Goal: Use online tool/utility: Utilize a website feature to perform a specific function

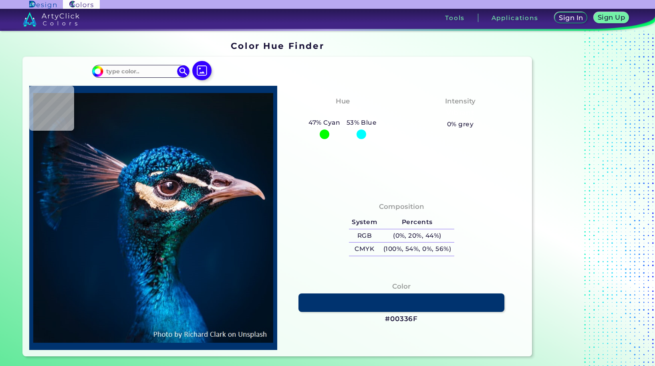
type input "#0b131e"
type input "#0B131E"
type input "#071829"
type input "#dfb892"
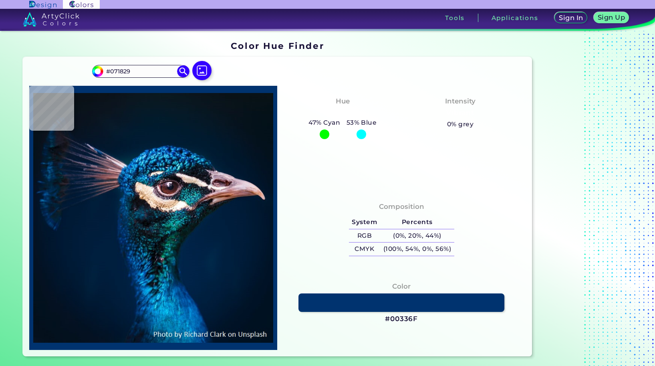
type input "#DFB892"
type input "#011b2b"
type input "#011B2B"
type input "#0b414c"
type input "#0B414C"
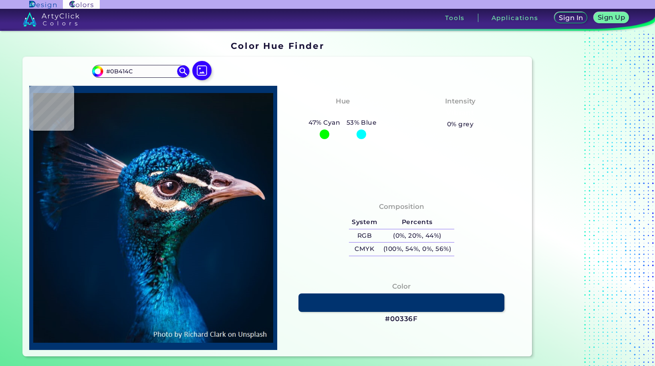
type input "#050f13"
type input "#050F13"
type input "#002d26"
type input "#002D26"
type input "#02263a"
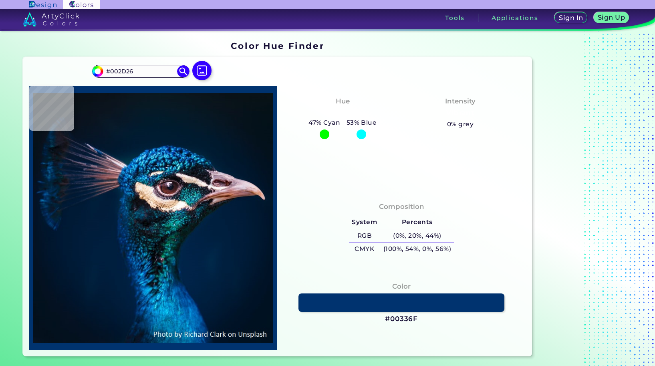
type input "#02263A"
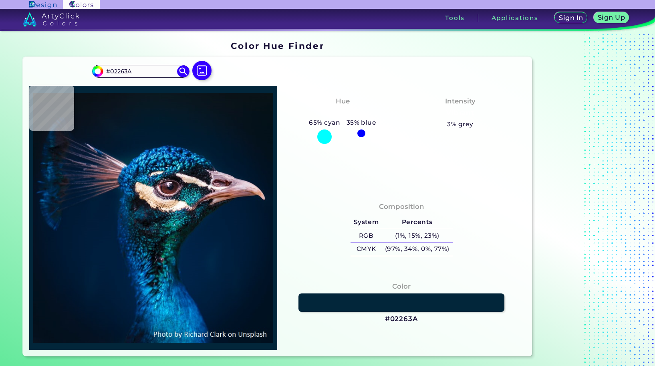
type input "#022638"
type input "#00223f"
type input "#00223F"
type input "#012448"
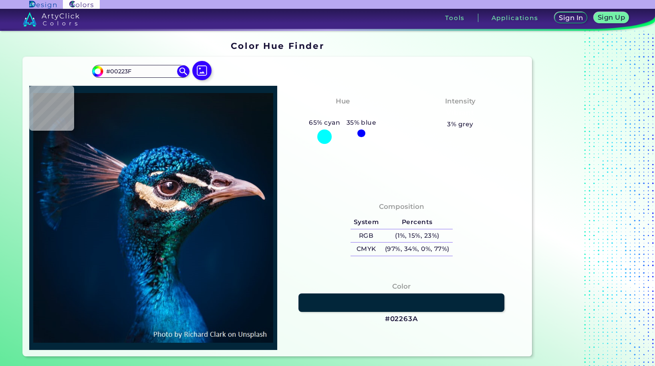
type input "#012448"
type input "#012549"
type input "#0055a4"
type input "#0055A4"
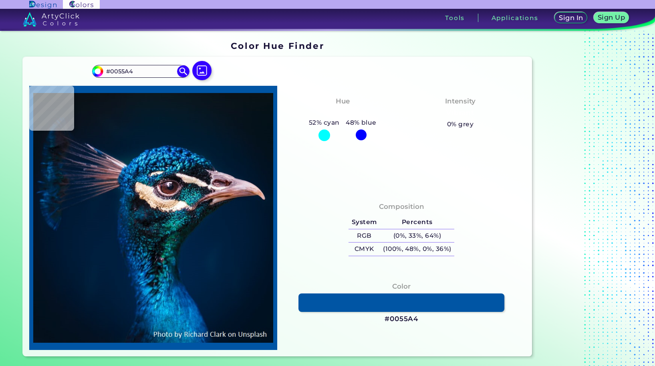
type input "#051831"
type input "#032a4e"
type input "#032A4E"
type input "#01709c"
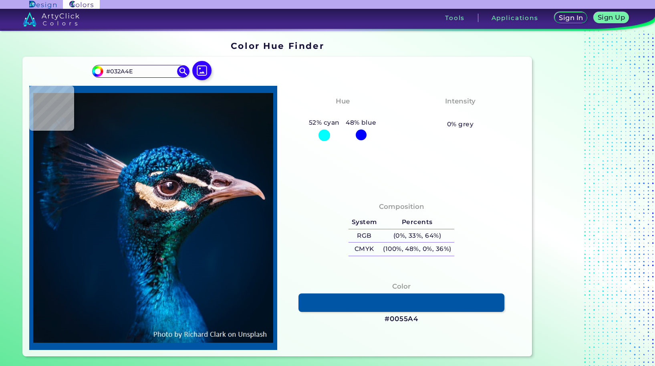
type input "#01709C"
type input "#017eb4"
type input "#017EB4"
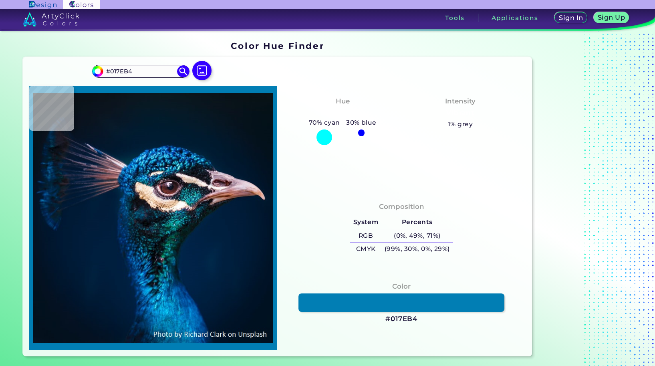
type input "#0094c9"
type input "#0094C9"
type input "#04a0db"
type input "#04A0DB"
type input "#0592cf"
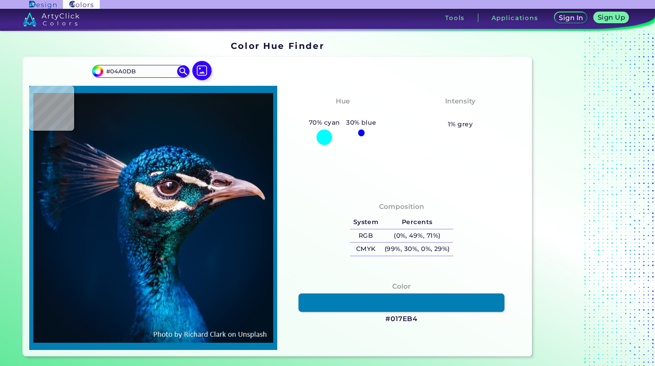
type input "#0592CF"
type input "#028acb"
type input "#028ACB"
type input "#0772ad"
type input "#[DATE]"
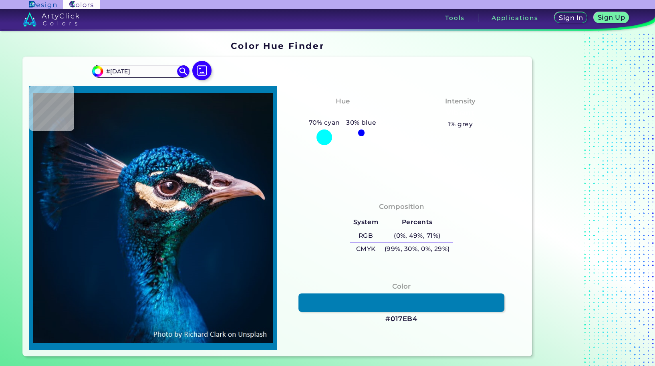
type input "#002f44"
type input "#002F44"
type input "#014b40"
type input "#014B40"
type input "#06161c"
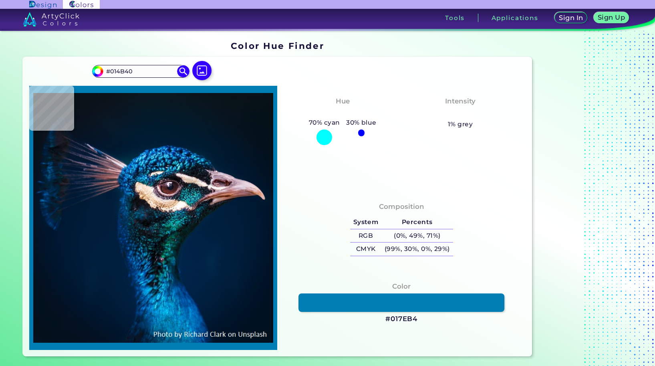
type input "#06161C"
type input "#065e6c"
type input "#065E6C"
type input "#ffe3d7"
type input "#FFE3D7"
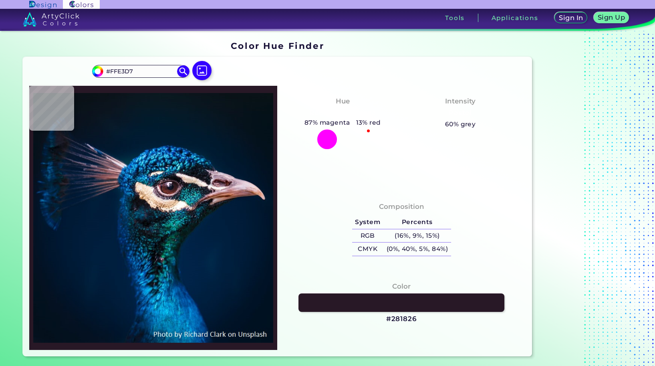
type input "#281826"
type input "#0a395a"
type input "#0A395A"
type input "#234648"
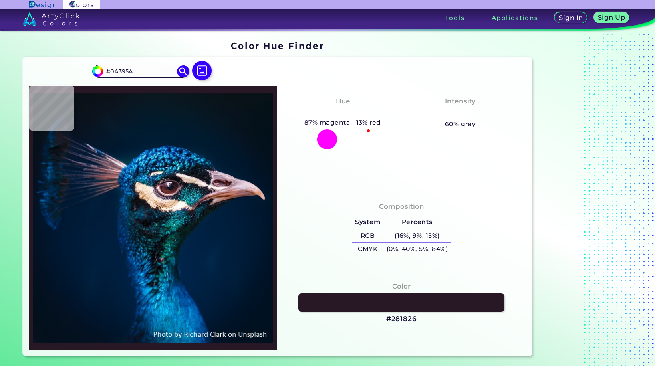
type input "#234648"
type input "#001834"
type input "#3892dc"
type input "#3892DC"
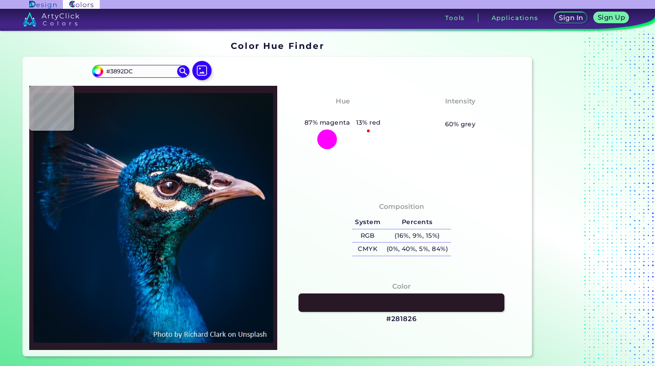
type input "#013a75"
type input "#013A75"
type input "#001c33"
type input "#001C33"
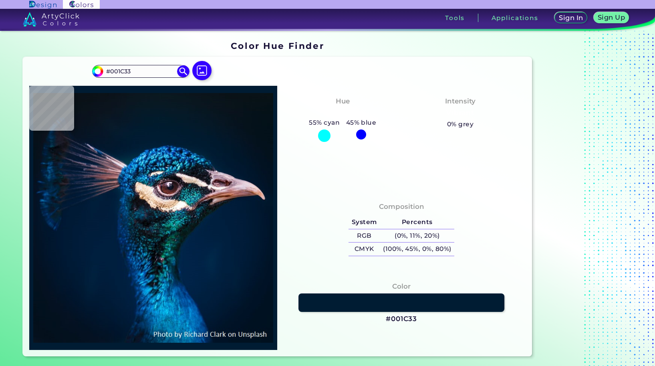
type input "#001d34"
type input "#001D34"
type input "#011c30"
type input "#011C30"
type input "#011a38"
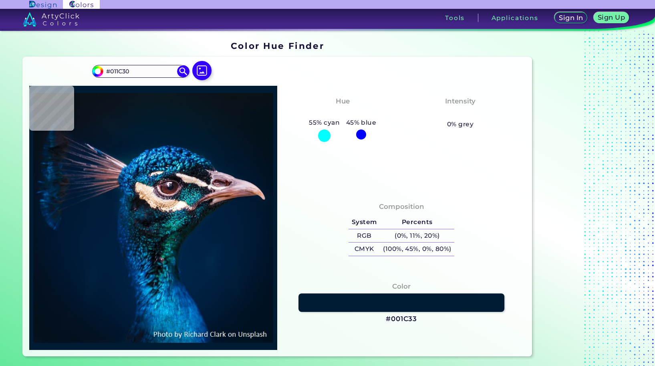
type input "#011A38"
type input "#001c32"
type input "#001C32"
type input "#001c31"
type input "#001C31"
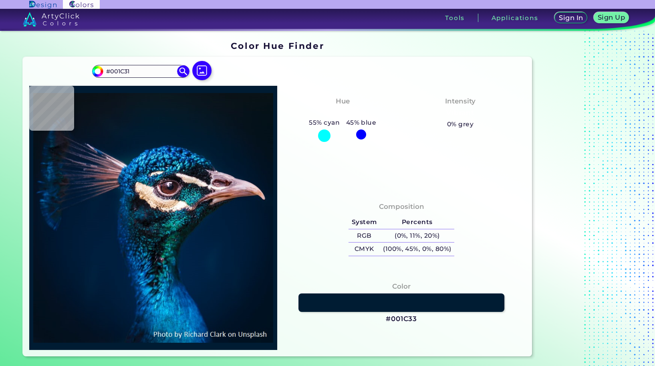
type input "#011a2c"
type input "#011A2C"
type input "#04192c"
type input "#04192C"
type input "#061826"
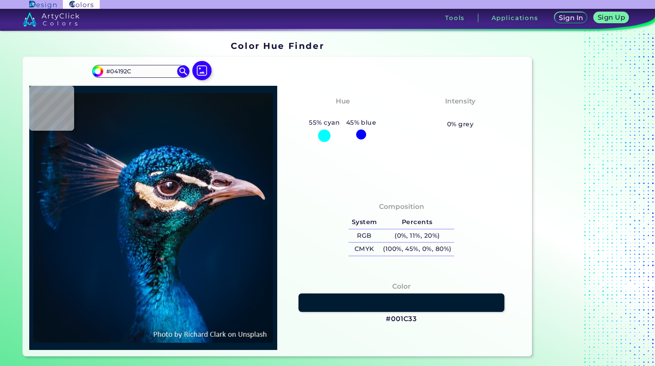
type input "#061826"
type input "#091626"
type input "#0a1622"
type input "#0A1622"
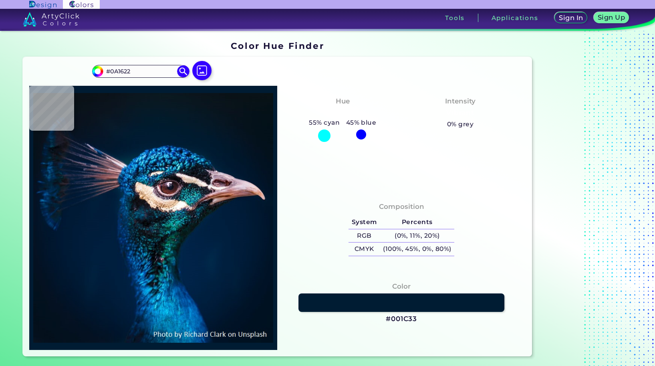
type input "#0a1720"
type input "#0A1720"
type input "#0c141f"
type input "#0C141F"
type input "#0b131d"
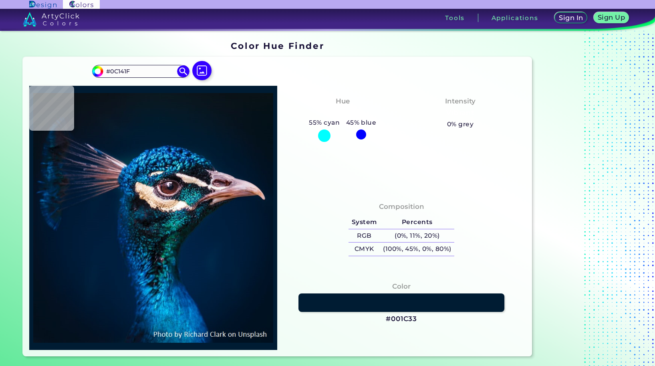
type input "#0B131D"
type input "#0c131b"
type input "#0C131B"
type input "#000000"
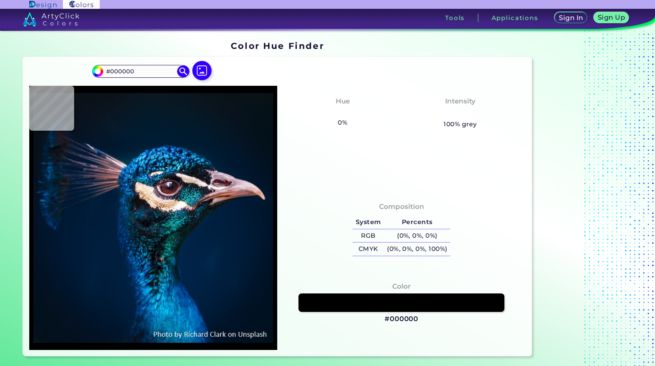
type input "#0a171f"
type input "#0A171F"
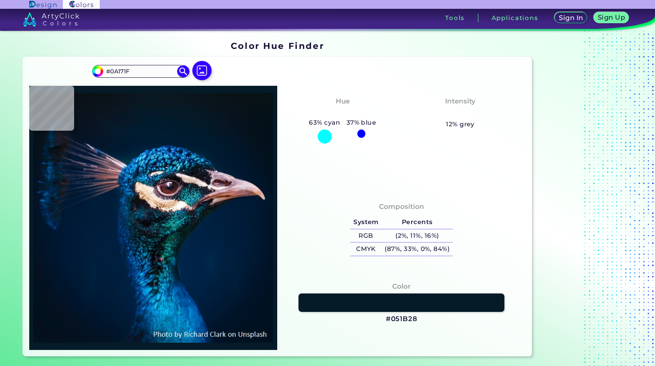
type input "#051b28"
type input "#051B28"
type input "#0455b4"
type input "#0455B4"
type input "#31c8ee"
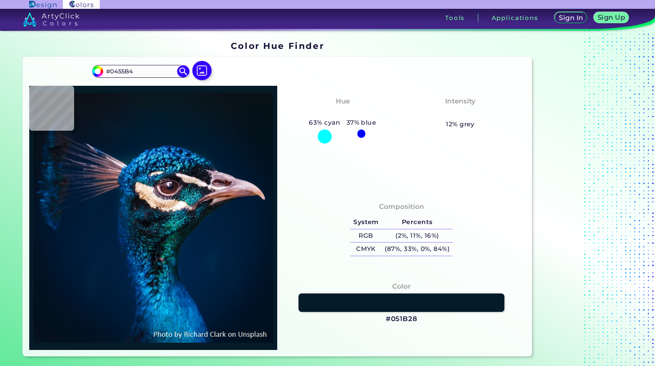
type input "#31C8EE"
type input "#16121e"
type input "#16121E"
type input "#14181c"
type input "#14181C"
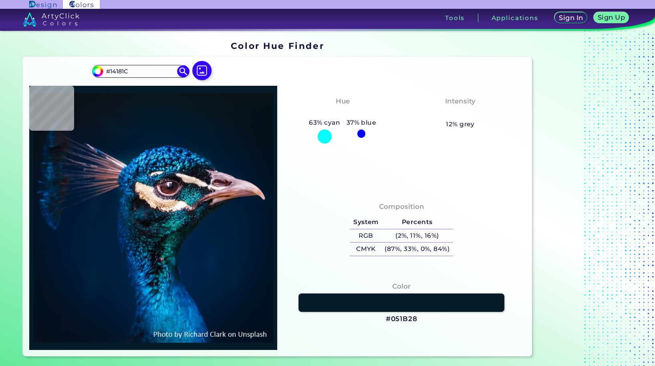
type input "#151319"
type input "#222329"
type input "#241626"
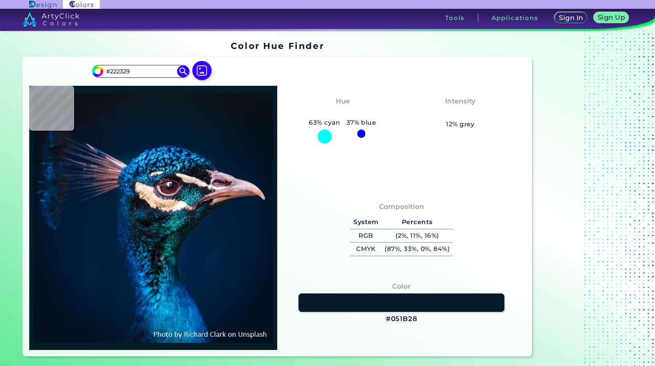
type input "#241626"
type input "#155964"
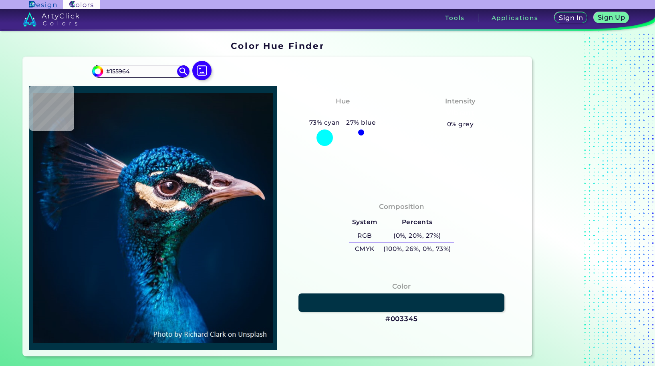
type input "#003345"
type input "#fffafc"
type input "#FFFAFC"
type input "#1c4043"
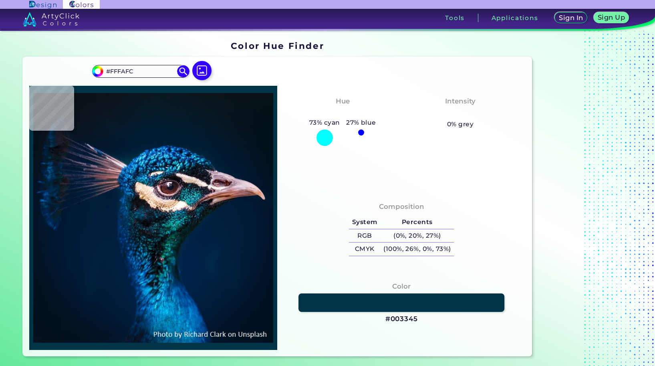
type input "#1C4043"
type input "#16a1a1"
type input "#16A1A1"
type input "#023046"
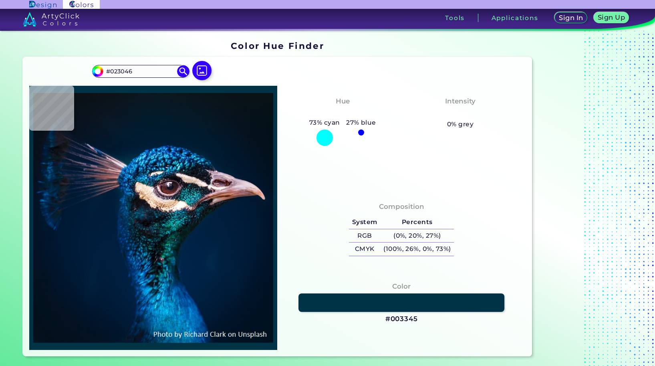
type input "#0aa9db"
type input "#0AA9DB"
type input "#063754"
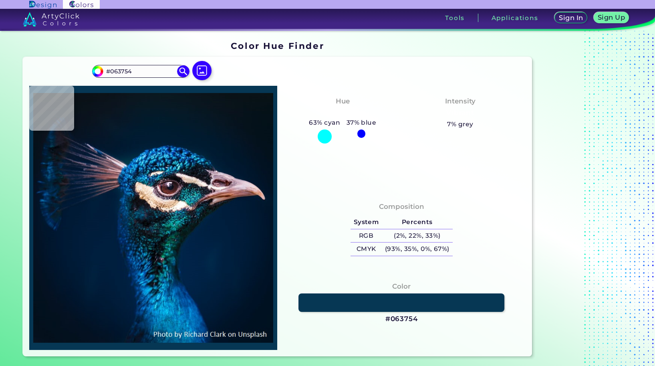
type input "#051222"
type input "#021229"
type input "#021b2f"
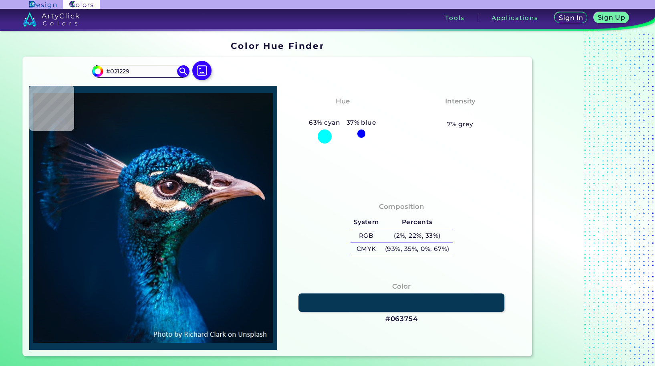
type input "#021B2F"
type input "#041a2f"
type input "#041A2F"
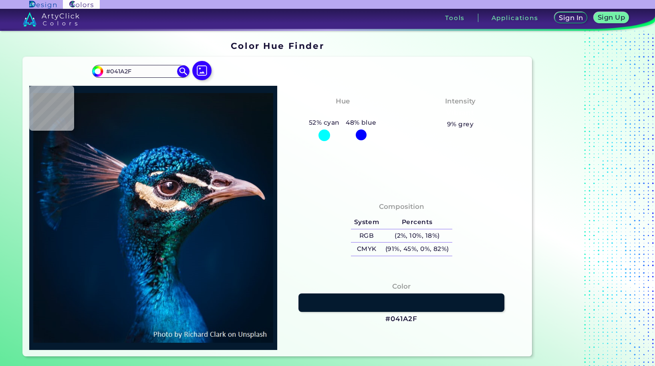
type input "#06192a"
type input "#06192A"
type input "#061728"
type input "#081623"
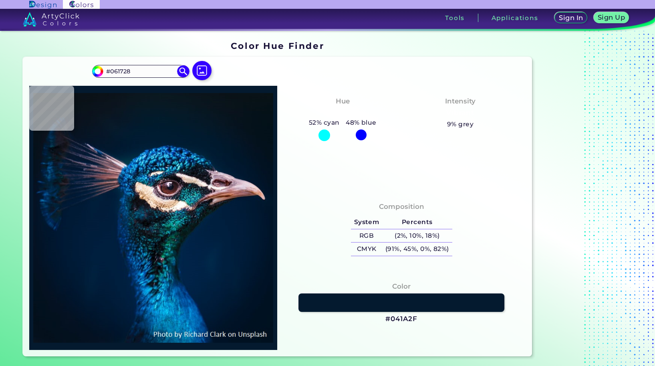
type input "#081623"
type input "#0b121a"
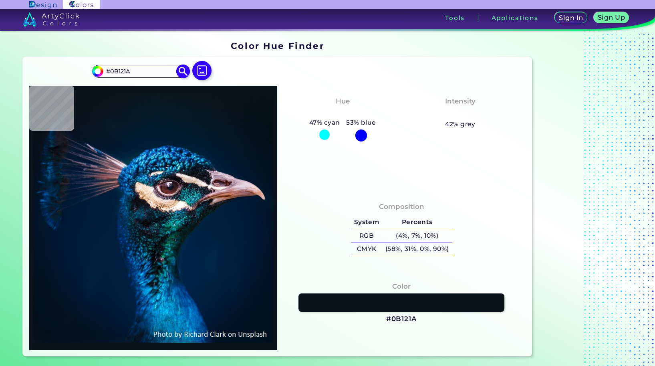
click at [116, 73] on input "#0B121A" at bounding box center [140, 71] width 75 height 11
paste input "f1ff7f"
type input "f1ff7f"
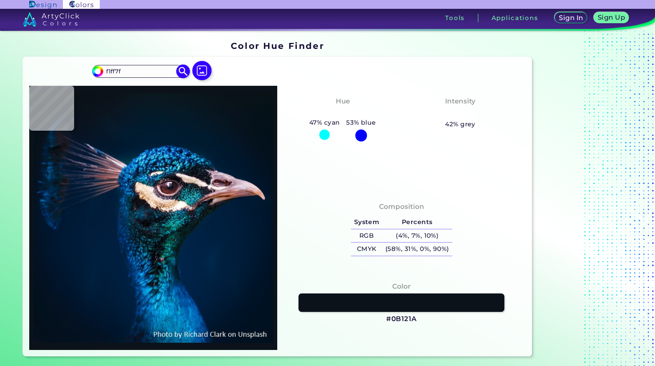
click at [188, 71] on img at bounding box center [183, 71] width 14 height 14
type input "#f1ff7f"
type input "#F1FF7F"
